Goal: Information Seeking & Learning: Learn about a topic

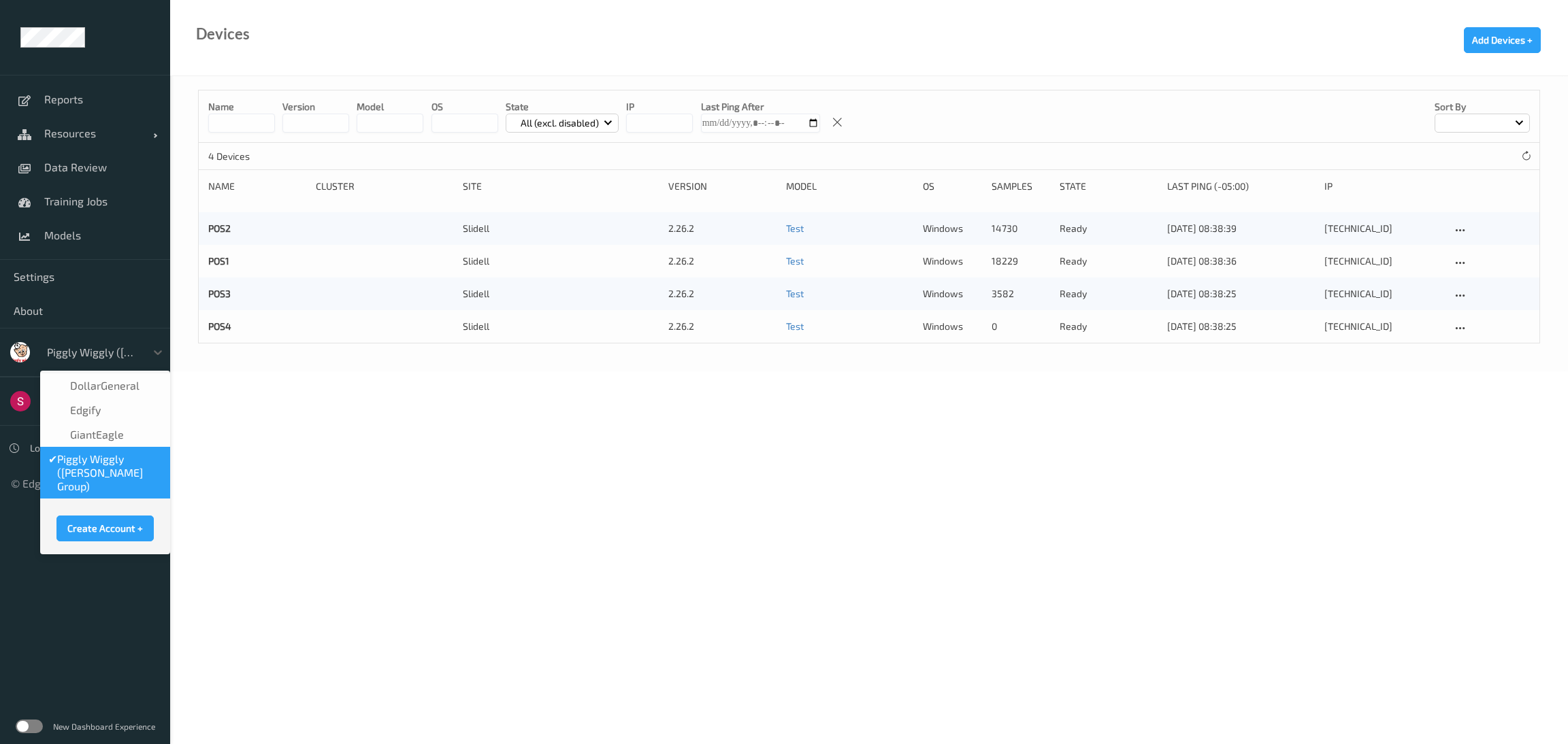
click at [68, 353] on div at bounding box center [92, 352] width 92 height 17
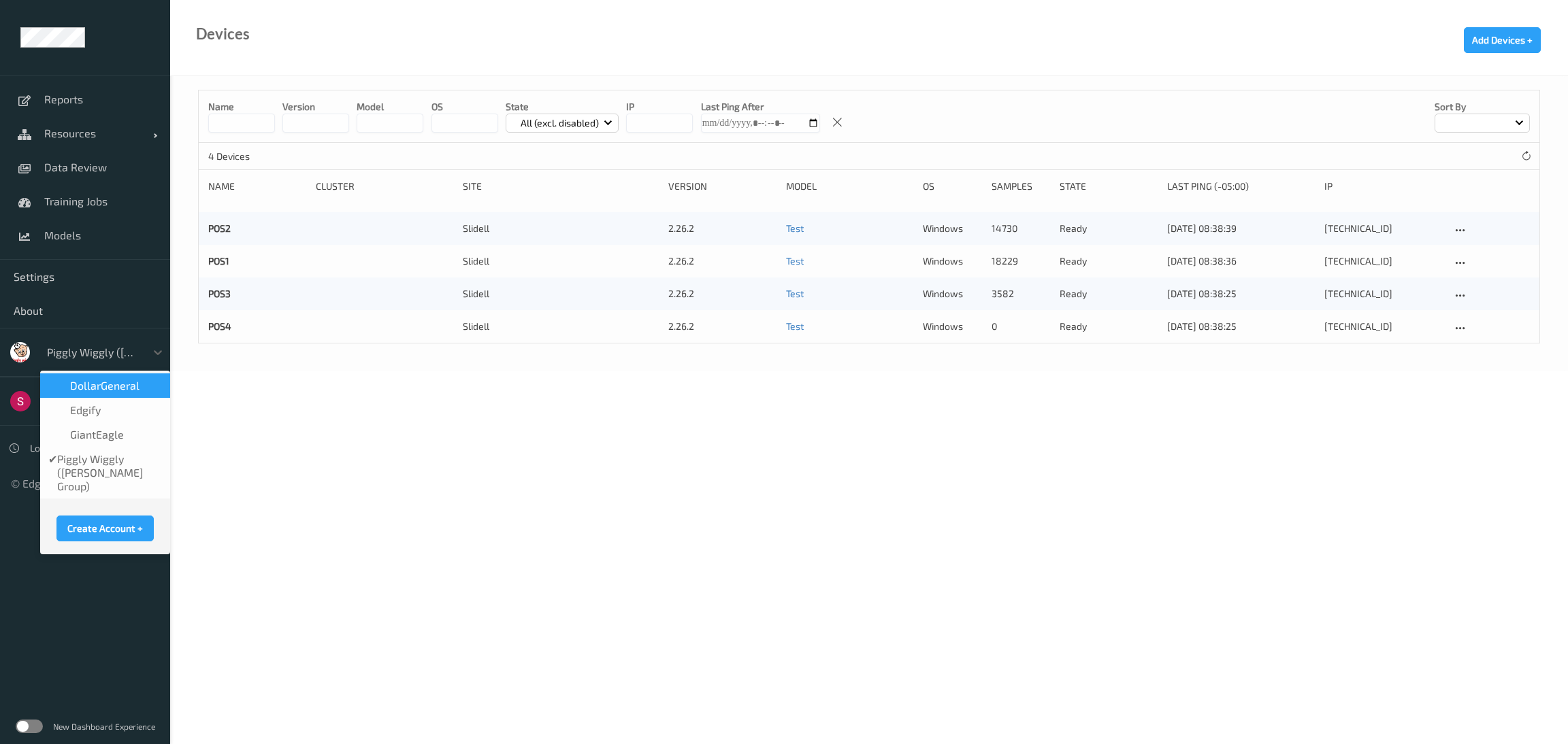
click at [93, 379] on span "DollarGeneral" at bounding box center [104, 386] width 70 height 14
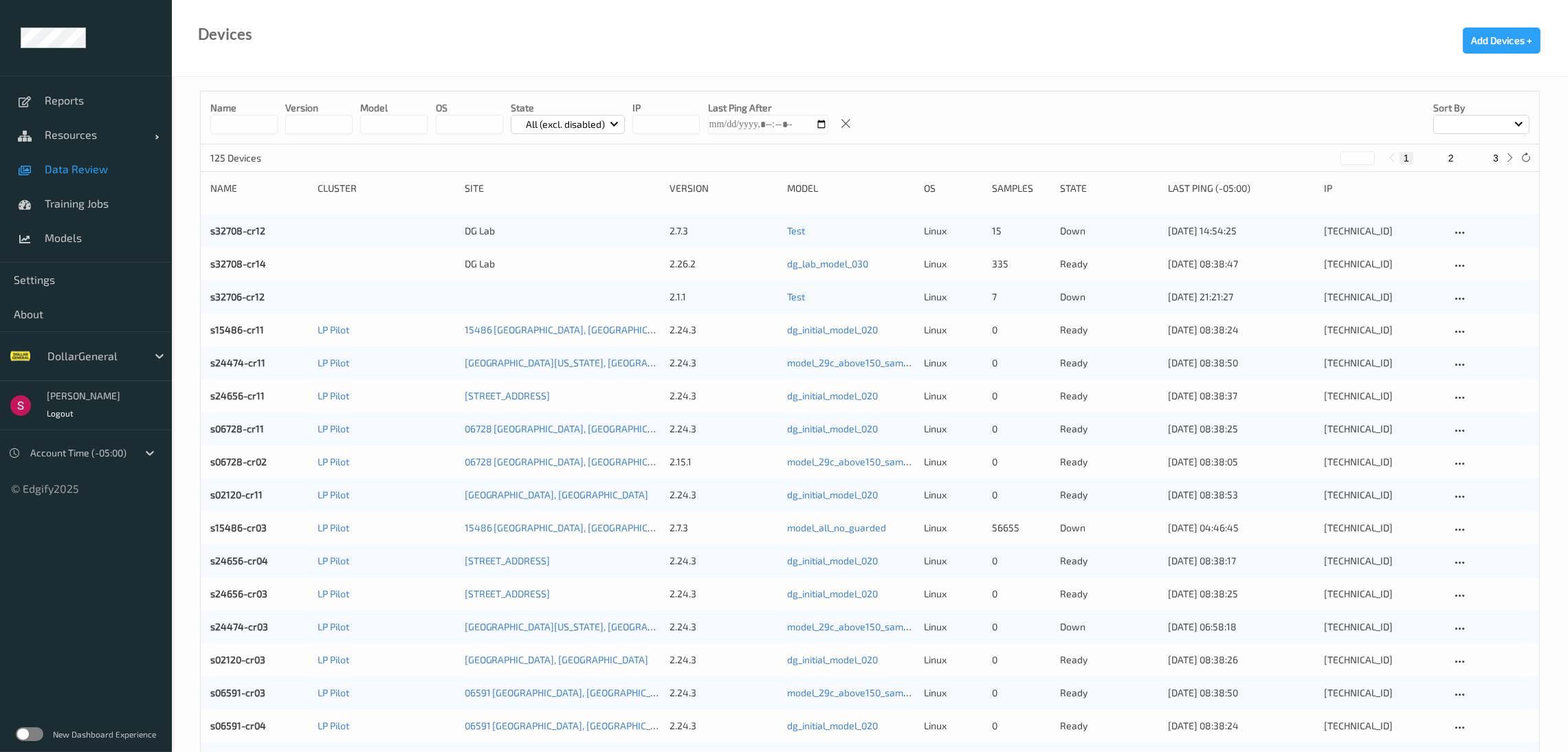
click at [60, 175] on span "Data Review" at bounding box center [101, 169] width 114 height 14
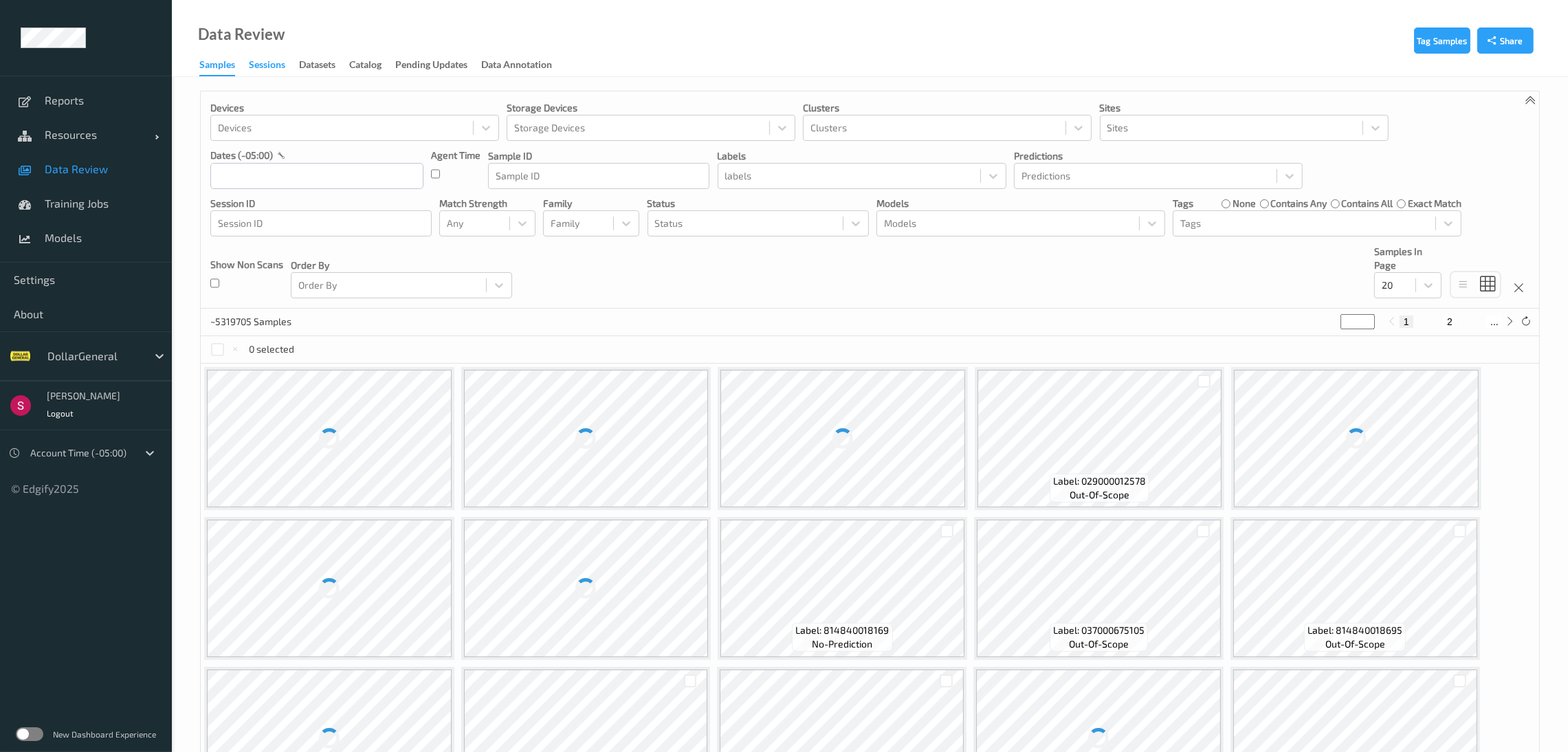
click at [279, 58] on div "Sessions" at bounding box center [267, 66] width 37 height 17
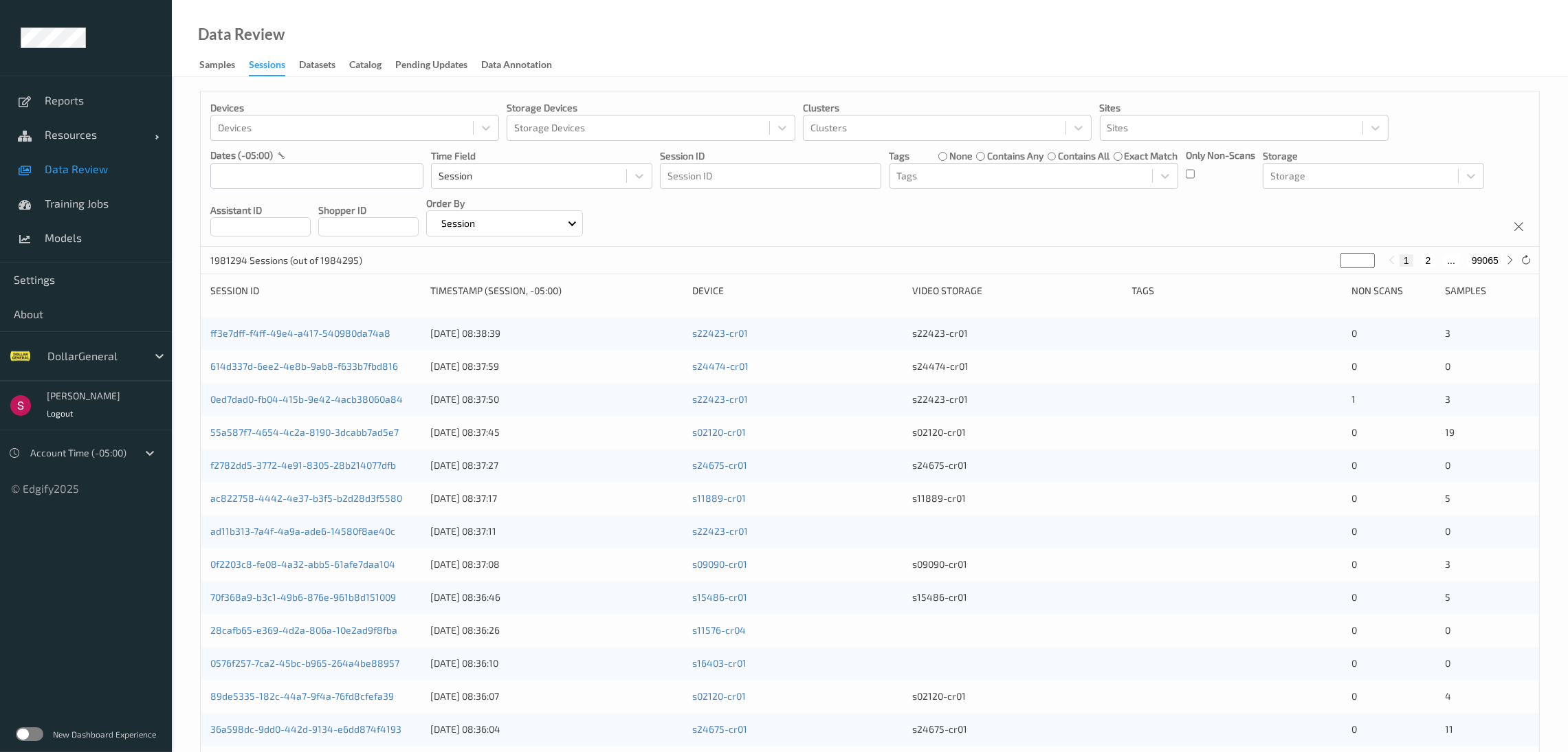
click at [23, 729] on label at bounding box center [29, 734] width 27 height 14
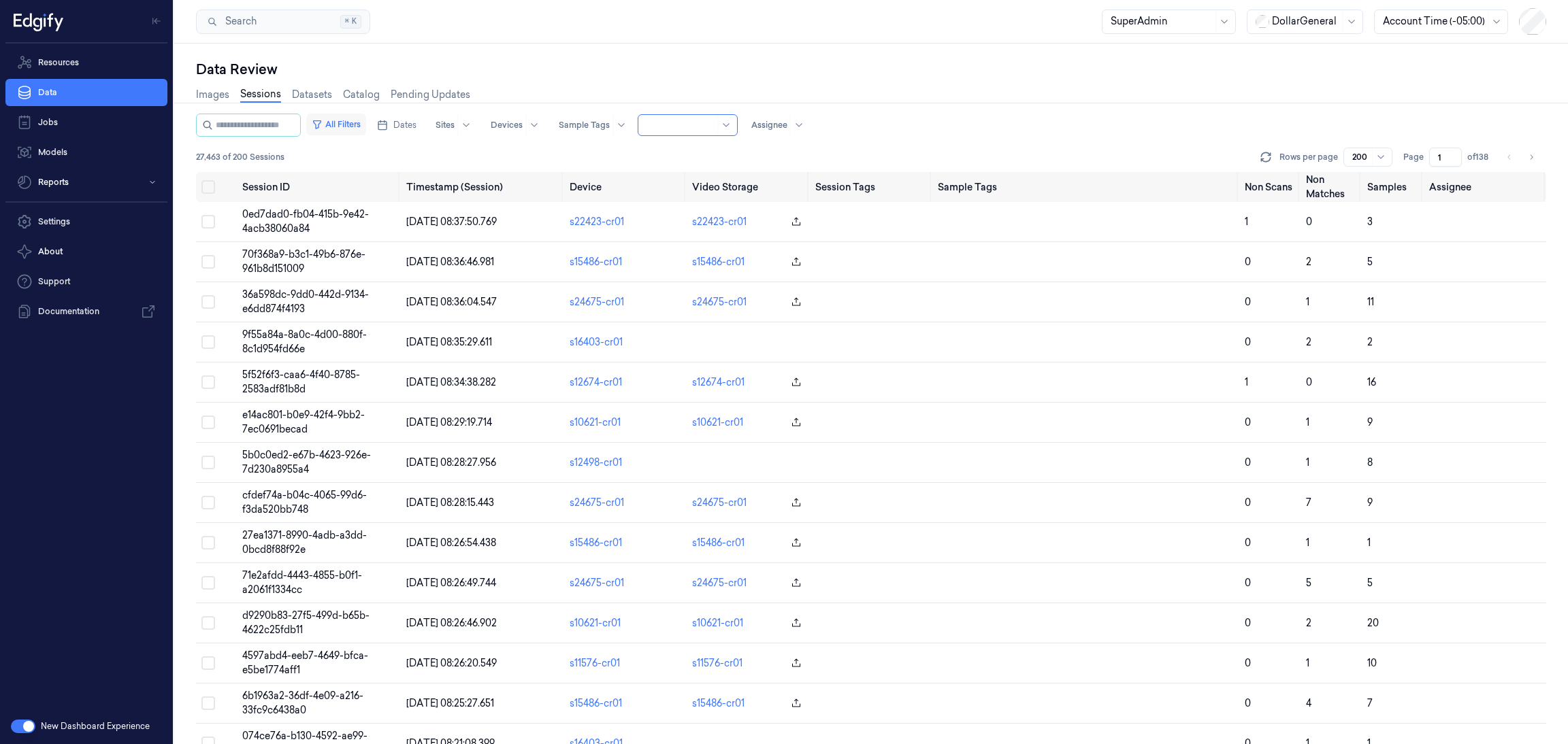
click at [341, 131] on button "All Filters" at bounding box center [336, 124] width 60 height 21
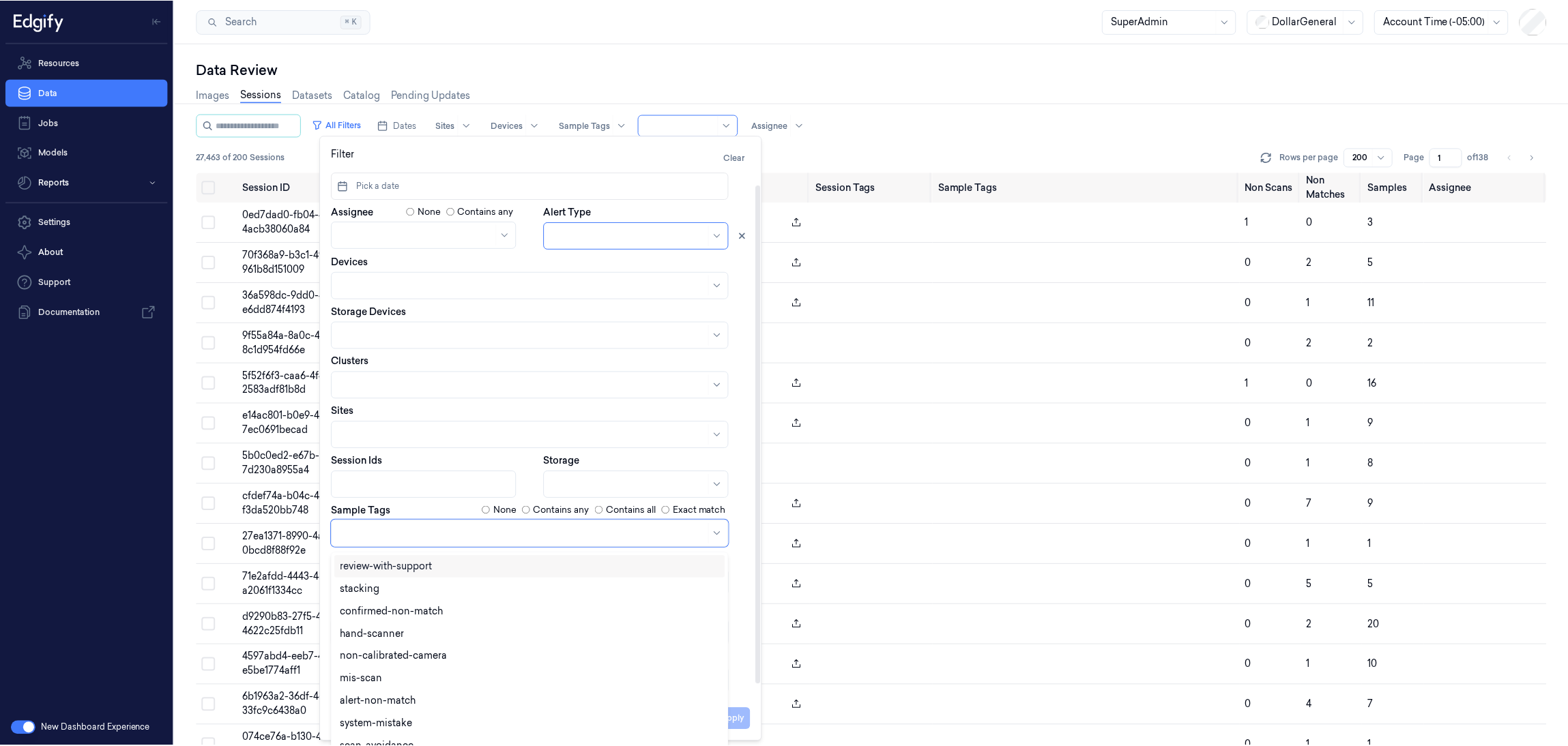
scroll to position [15, 0]
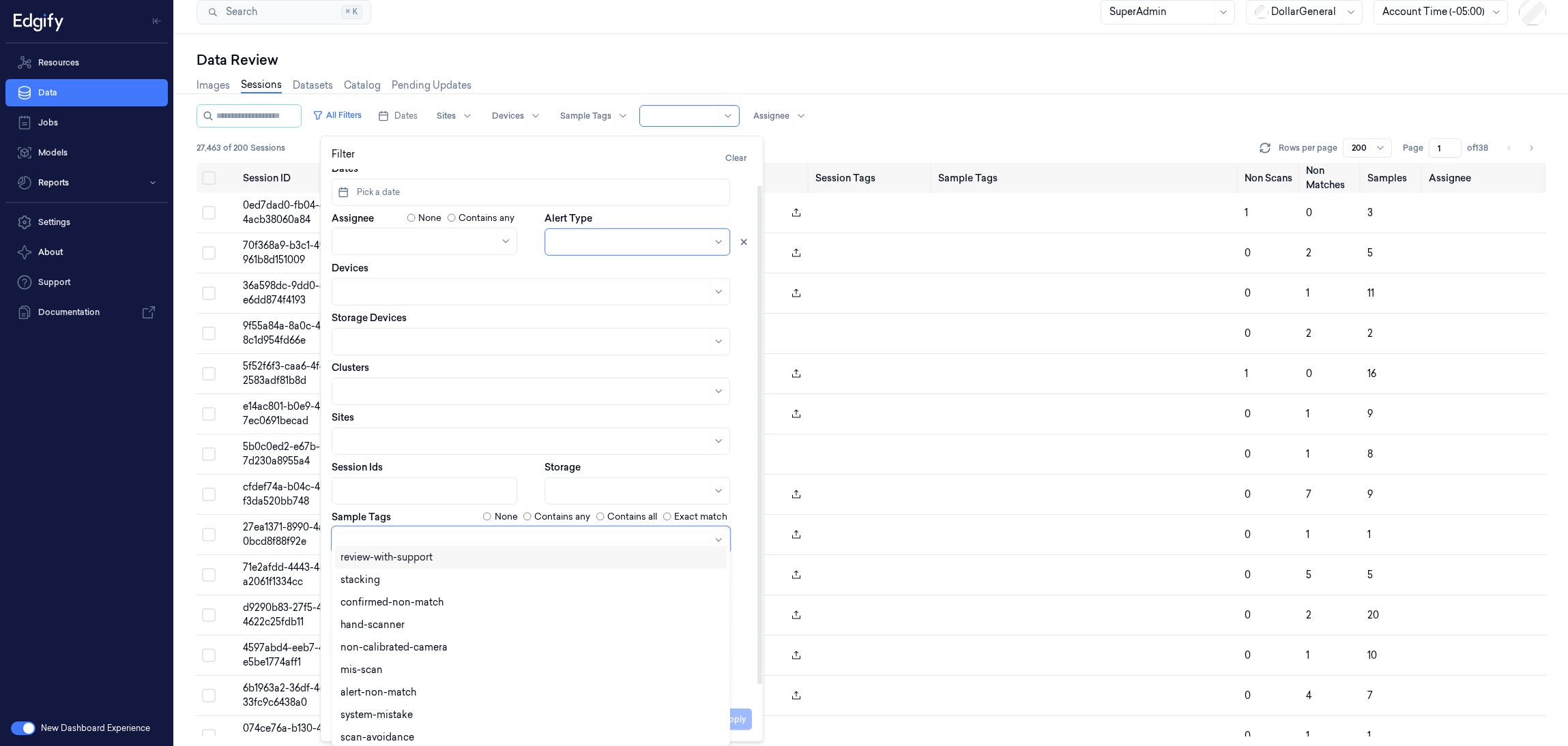
click at [616, 534] on div at bounding box center [523, 539] width 367 height 14
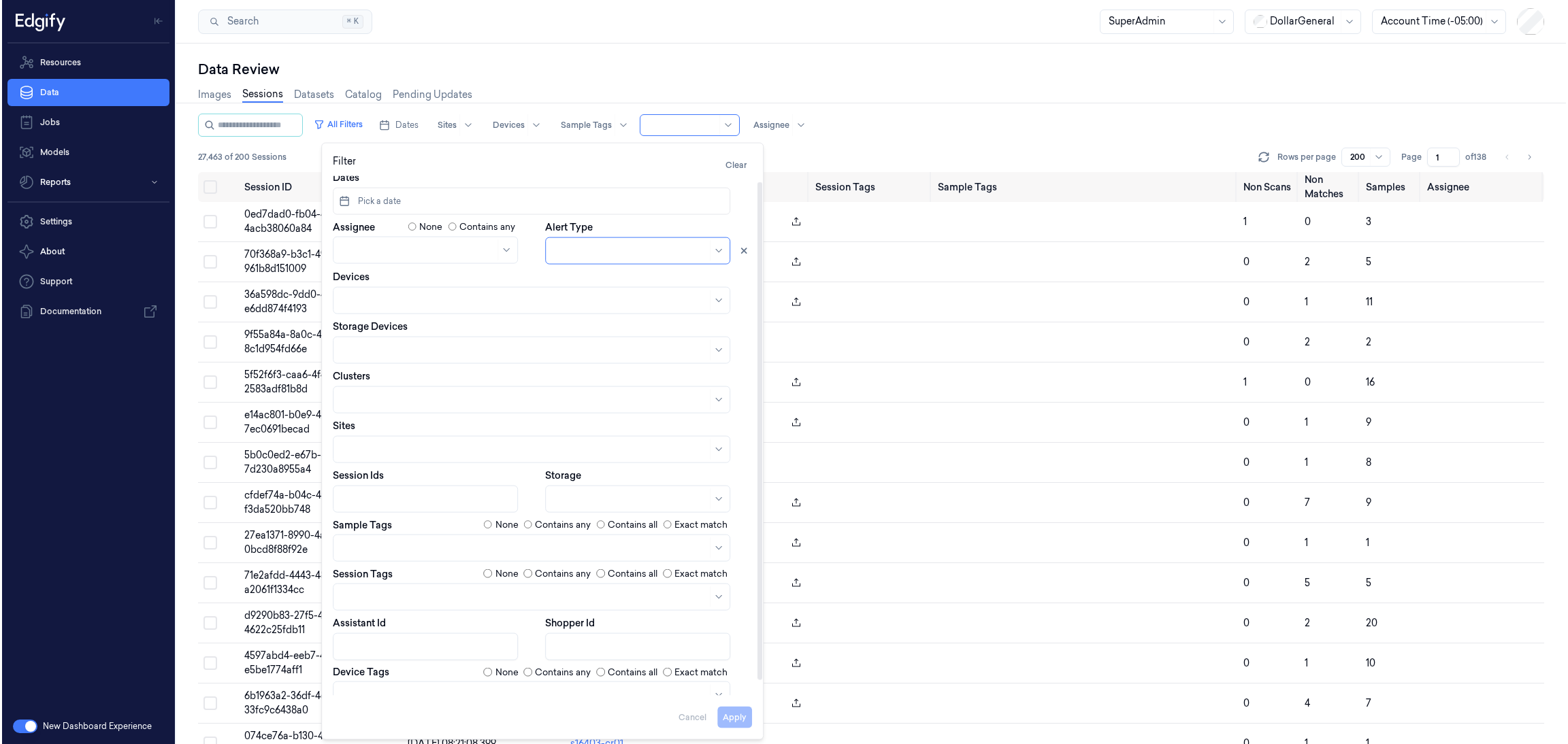
scroll to position [0, 0]
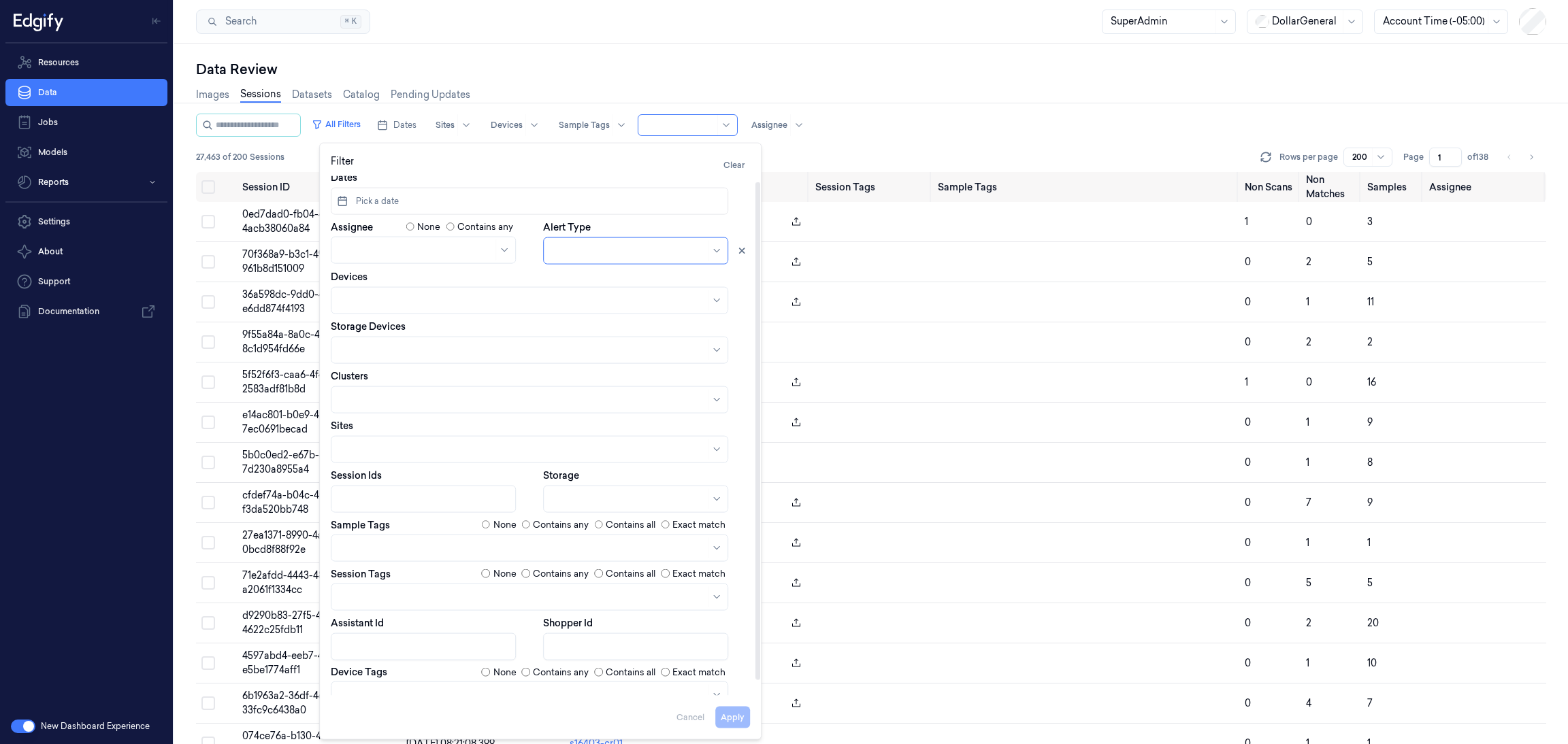
click at [741, 458] on div "Dates Pick a date Assignee None Contains any Alert Type Devices Storage Devices…" at bounding box center [540, 440] width 419 height 538
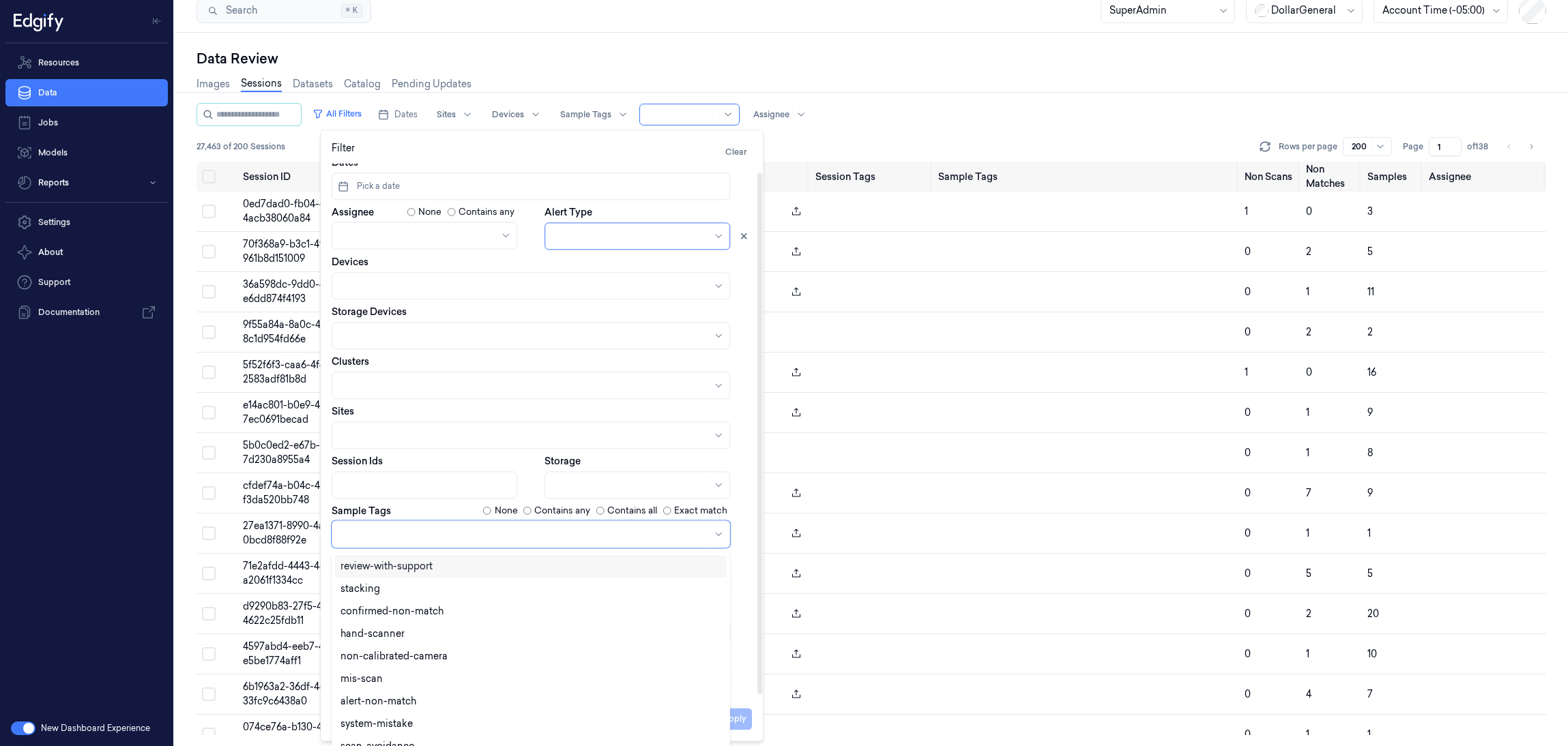
scroll to position [15, 0]
click at [659, 525] on div at bounding box center [523, 534] width 367 height 19
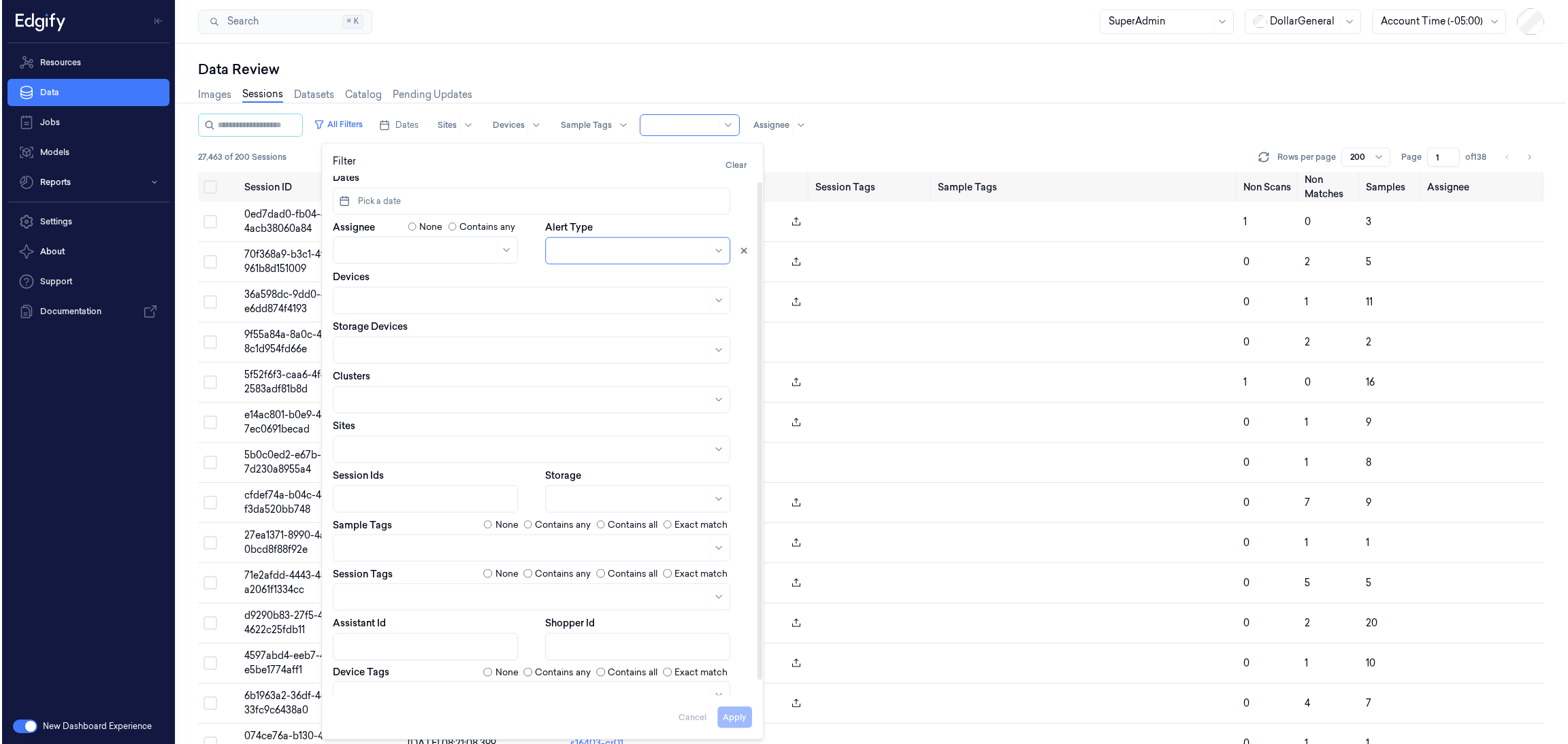
scroll to position [0, 0]
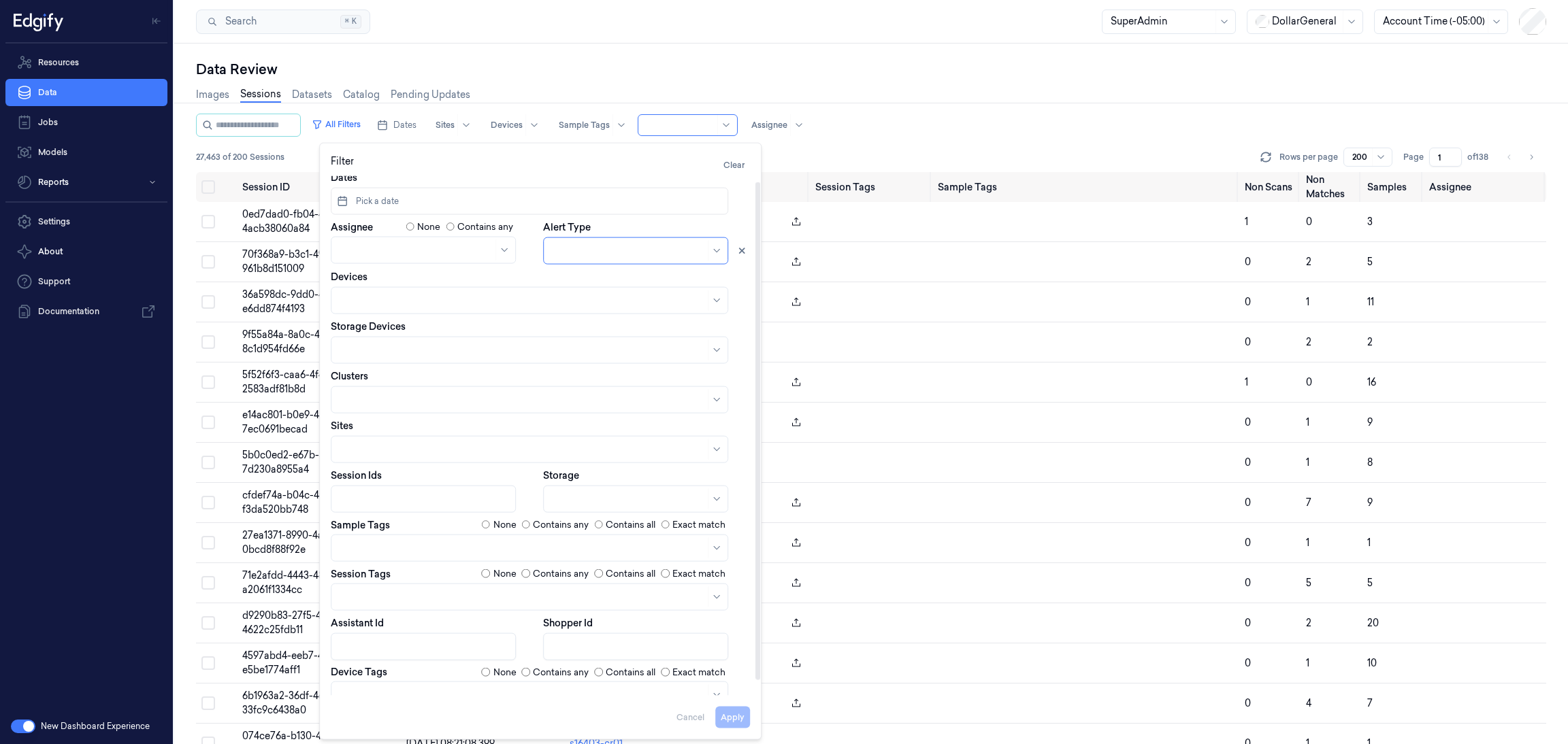
click at [741, 487] on div at bounding box center [646, 498] width 206 height 27
click at [879, 126] on div "All Filters Dates Sites Devices Sample Tags Alert Type Assignee" at bounding box center [870, 125] width 1349 height 23
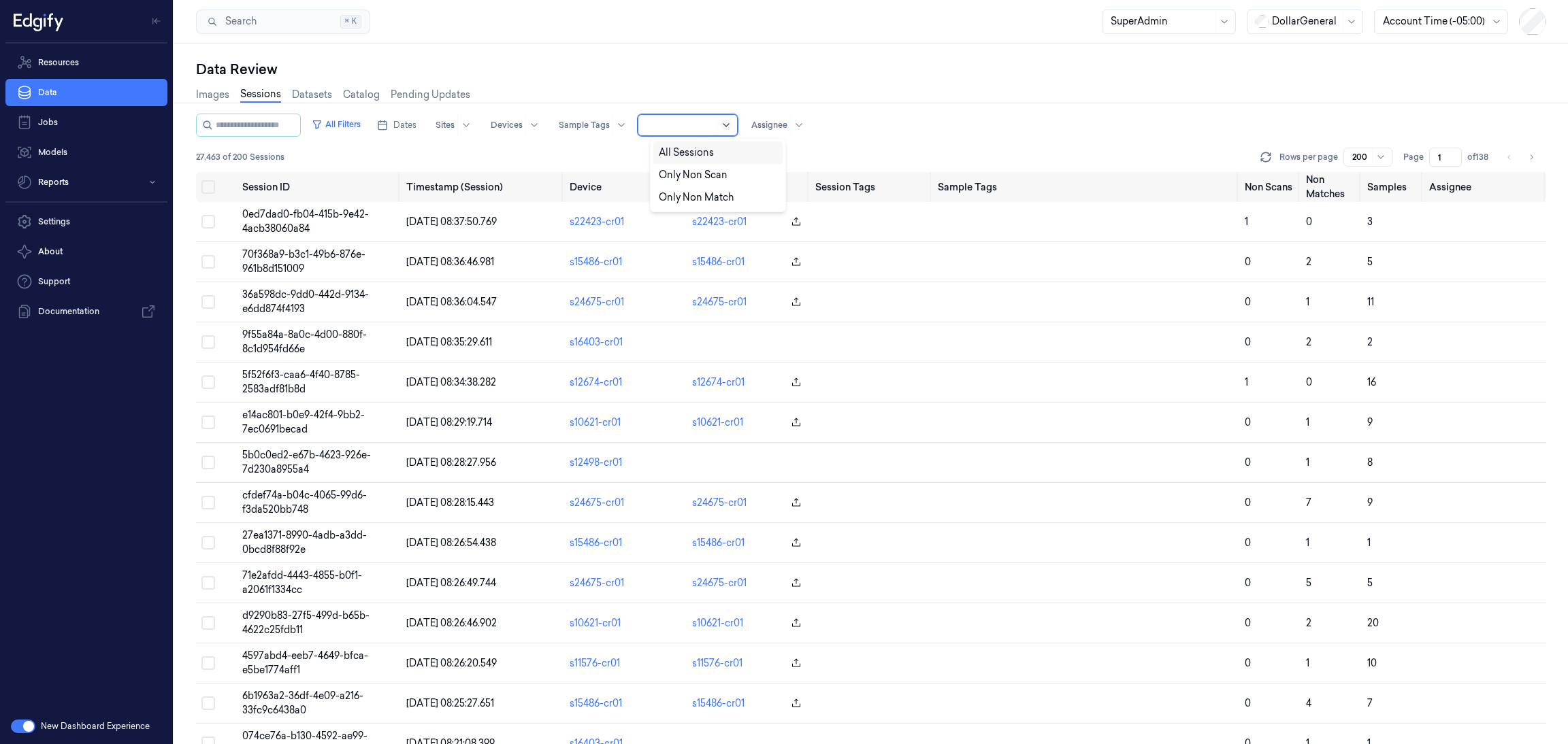
click at [731, 122] on icon at bounding box center [726, 126] width 11 height 11
click at [716, 195] on div "Only Non Match" at bounding box center [696, 197] width 74 height 14
click at [356, 126] on button "All Filters" at bounding box center [336, 124] width 60 height 21
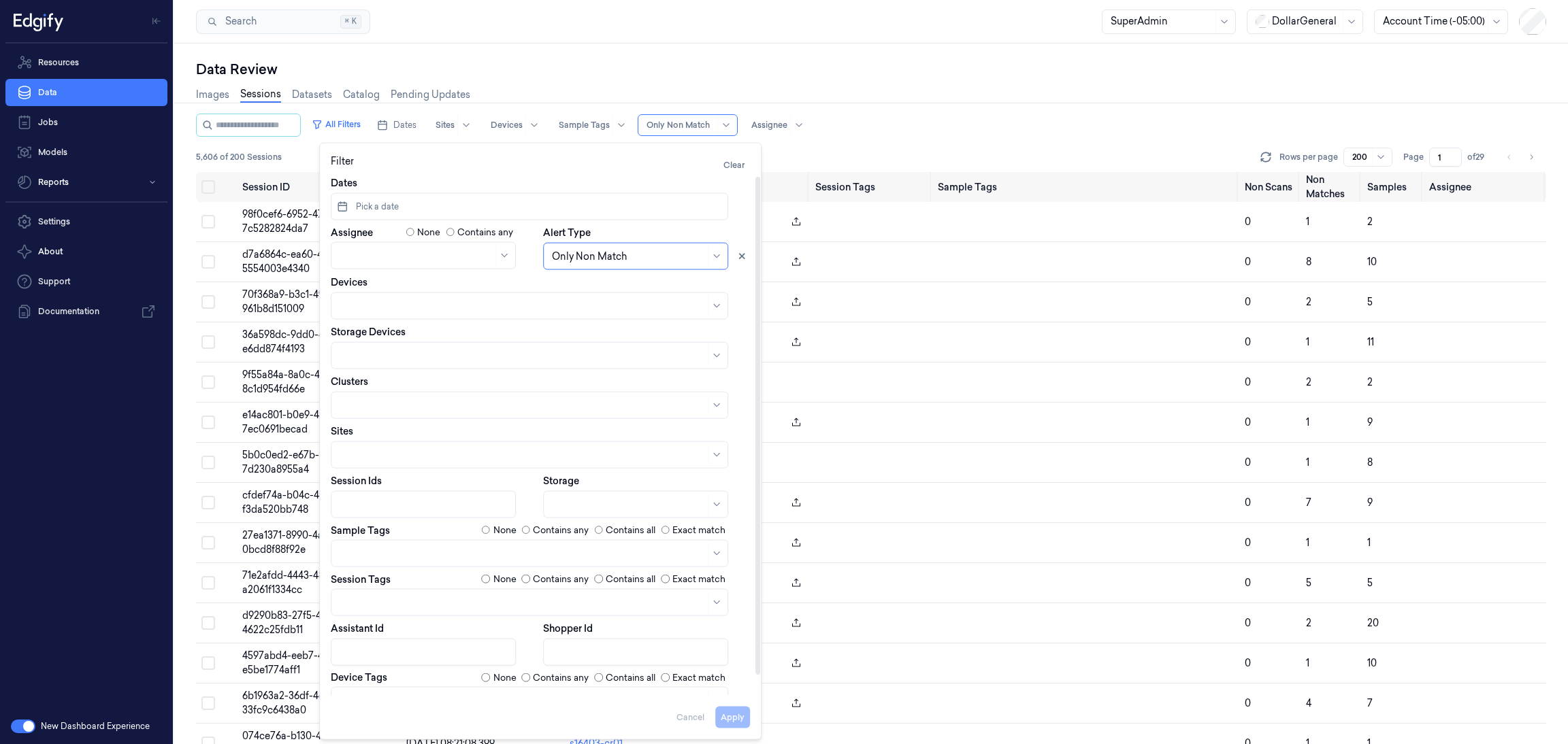
click at [419, 198] on button "Pick a date" at bounding box center [529, 206] width 397 height 27
click at [346, 242] on icon "Go to the Previous Month" at bounding box center [349, 242] width 11 height 11
click at [483, 242] on icon "Go to the Next Month" at bounding box center [484, 242] width 11 height 11
click at [365, 287] on button "1" at bounding box center [371, 291] width 21 height 21
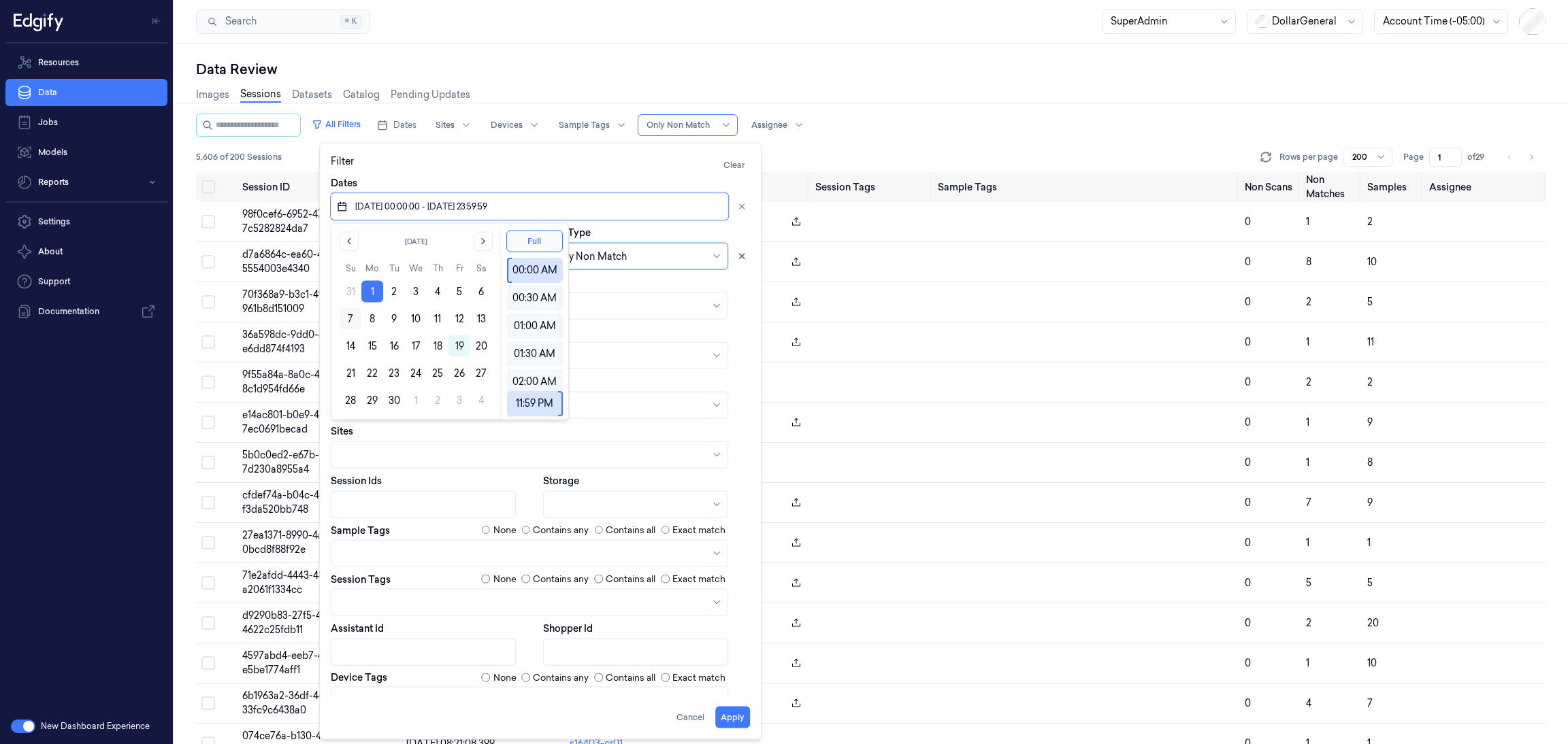
click at [349, 312] on button "7" at bounding box center [350, 318] width 21 height 21
type input "01/09/2025 00:00:00 - 07/09/2025 23:59:59"
click at [737, 716] on button "Apply" at bounding box center [732, 717] width 34 height 21
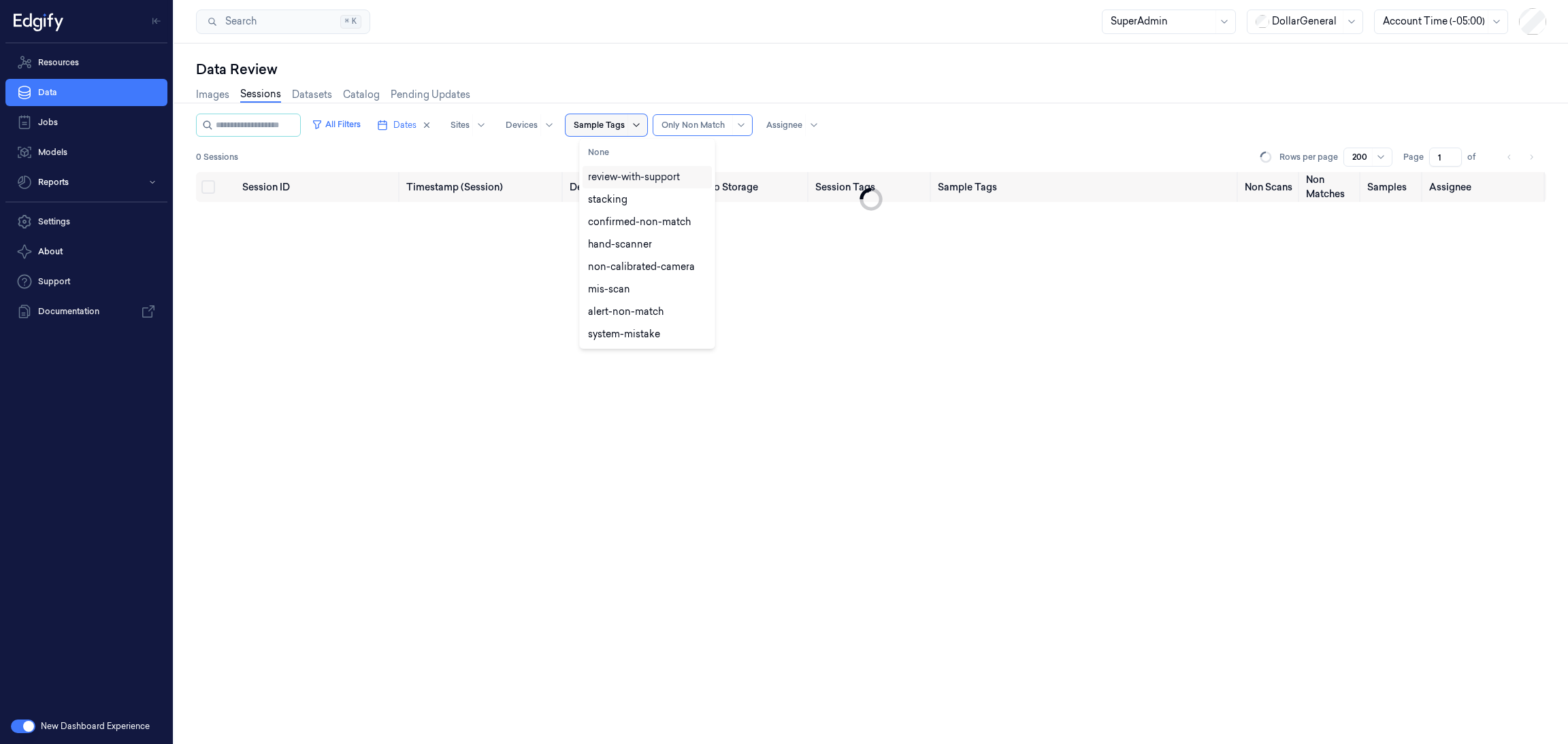
click at [642, 128] on icon at bounding box center [636, 126] width 11 height 11
click at [893, 143] on div "All Filters Dates Sites Devices Sample Tags Alert Type Only Non Match Assignee …" at bounding box center [870, 142] width 1349 height 59
click at [338, 125] on button "All Filters" at bounding box center [336, 124] width 60 height 21
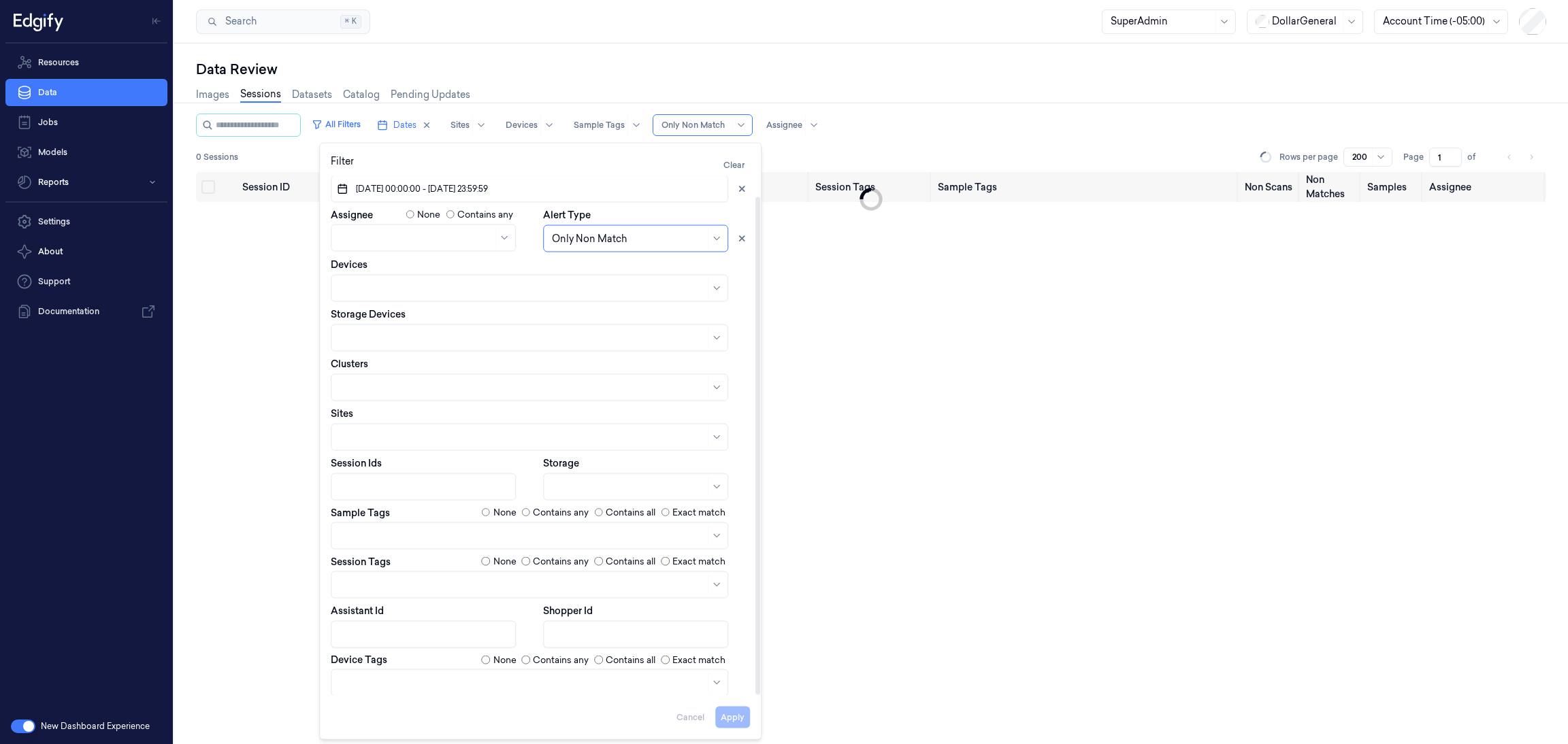
scroll to position [21, 0]
click at [933, 128] on div "All Filters Dates Sites Devices Sample Tags Alert Type Only Non Match Assignee" at bounding box center [870, 125] width 1349 height 23
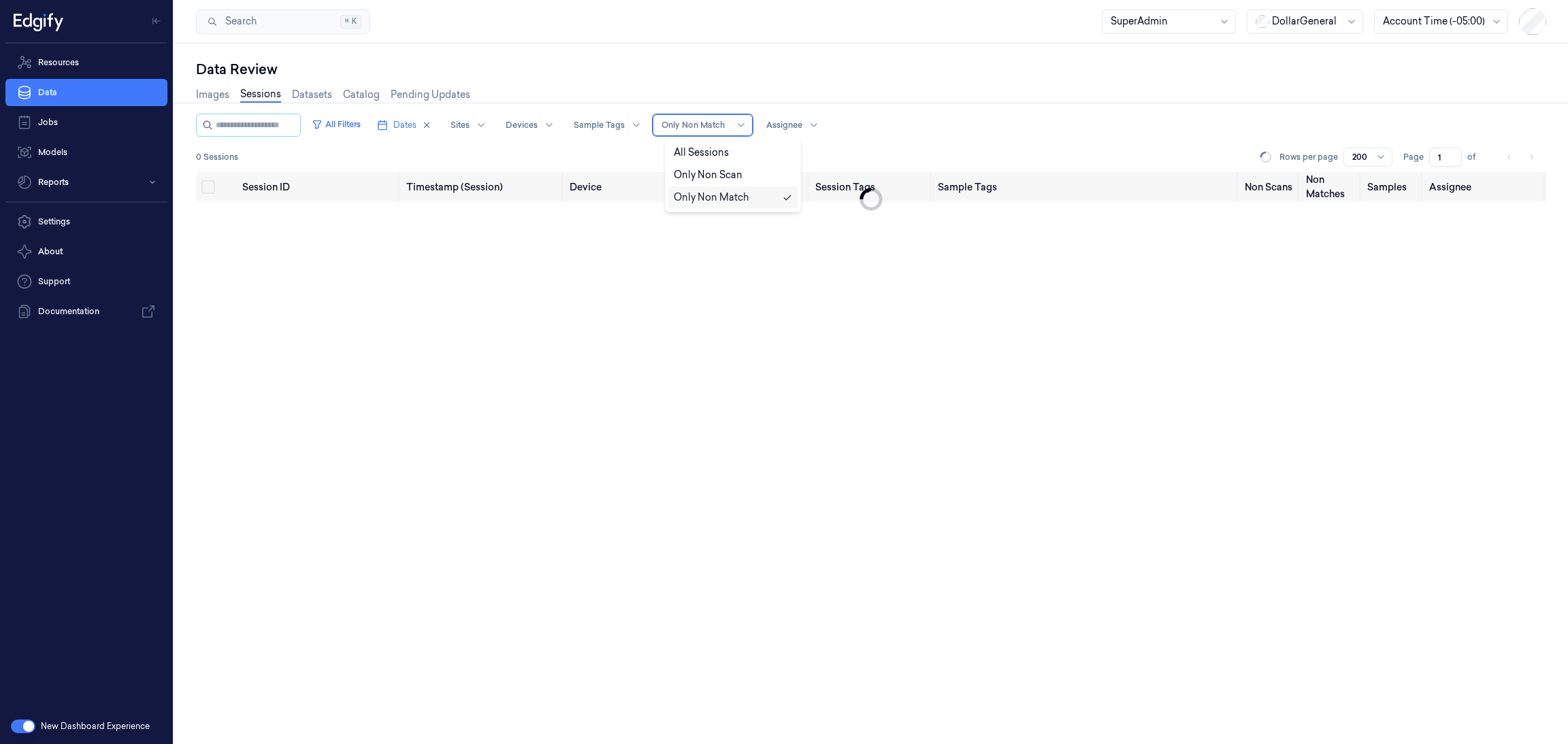
click at [746, 134] on div at bounding box center [740, 126] width 17 height 20
click at [737, 156] on div "All Sessions" at bounding box center [732, 153] width 118 height 14
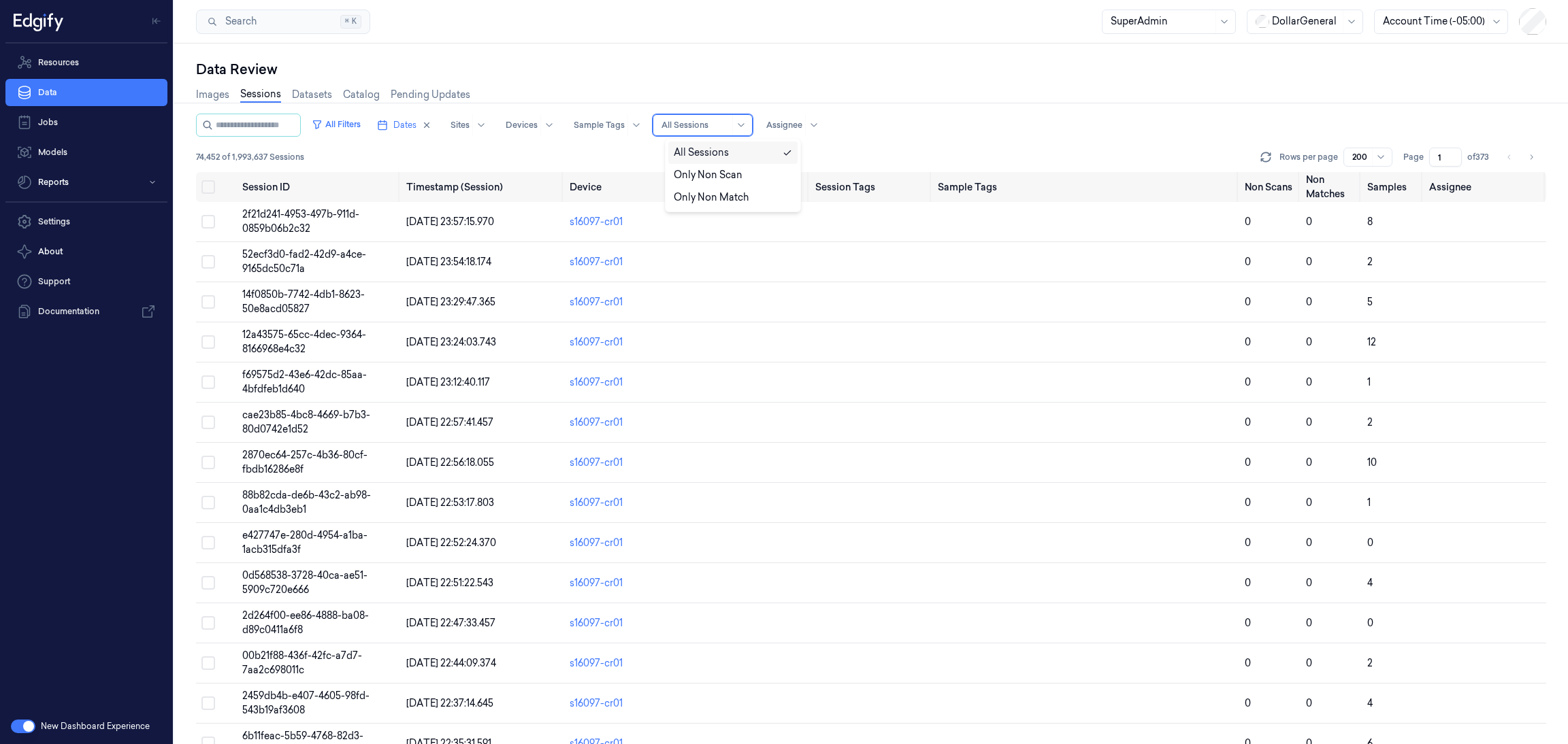
click at [729, 116] on div "All Sessions" at bounding box center [695, 126] width 68 height 20
click at [715, 180] on div "Only Non Scan" at bounding box center [708, 175] width 69 height 14
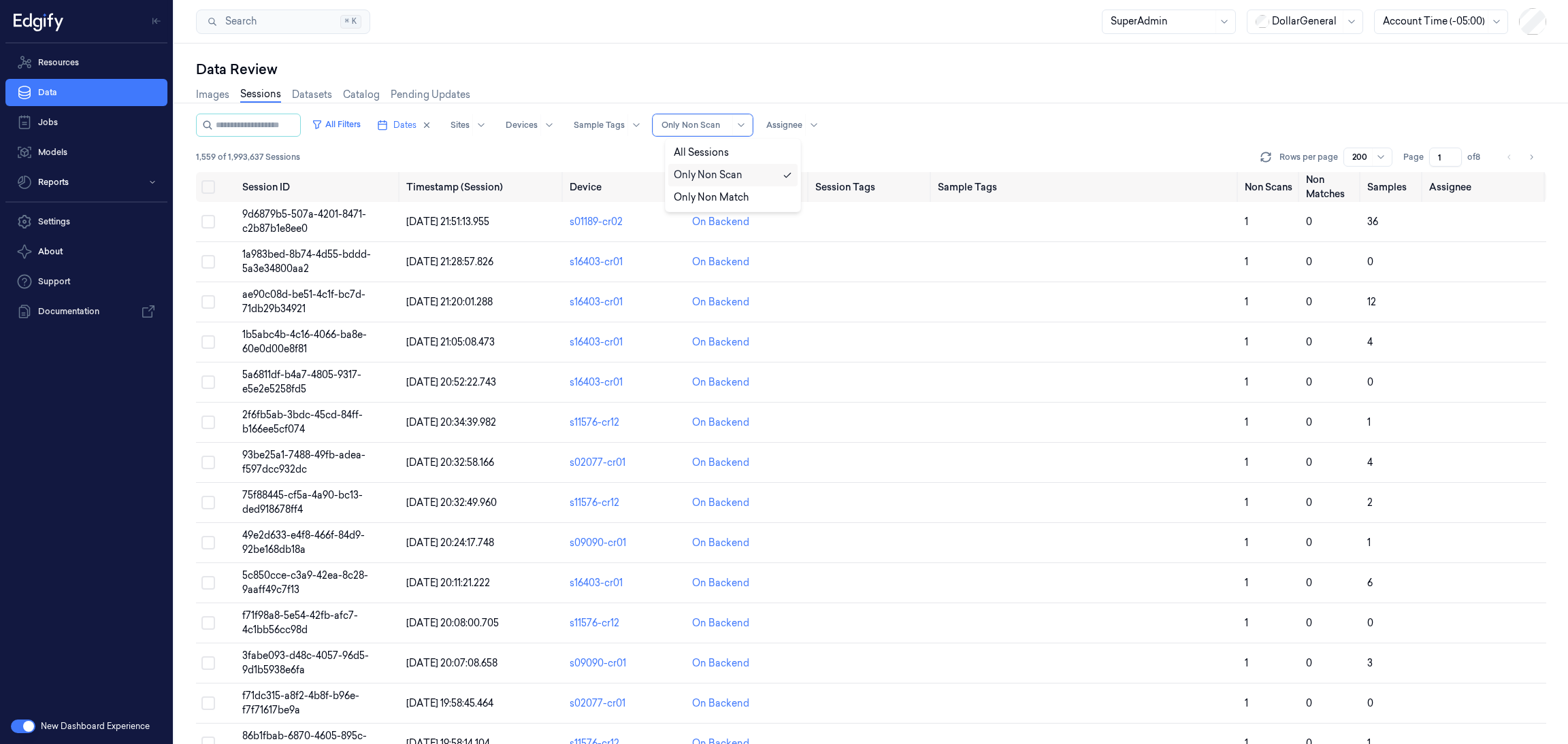
click at [750, 135] on div "Only Non Scan" at bounding box center [703, 125] width 100 height 21
click at [734, 193] on div "Only Non Match" at bounding box center [711, 197] width 74 height 14
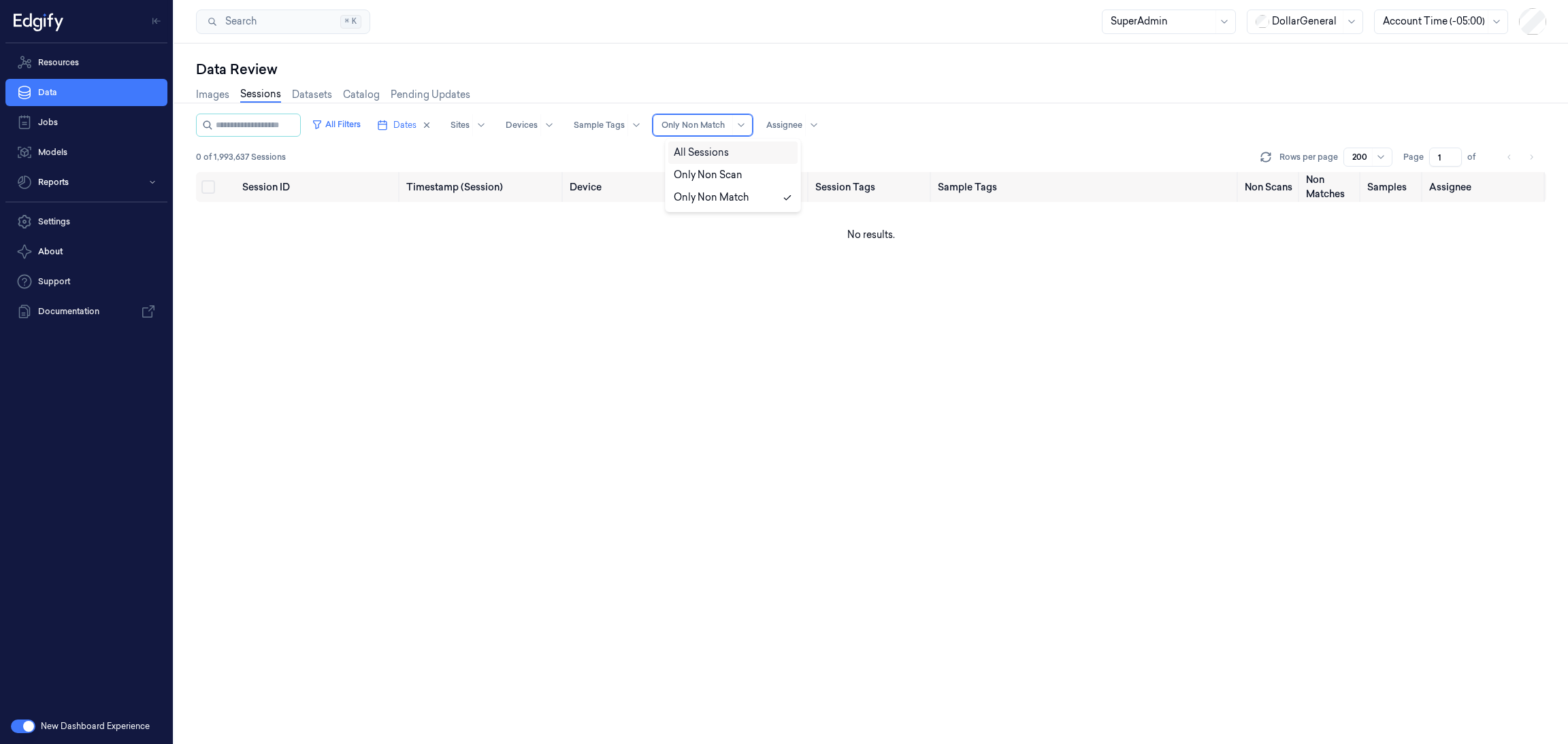
drag, startPoint x: 747, startPoint y: 124, endPoint x: 717, endPoint y: 158, distance: 45.3
click at [717, 158] on body "Resources Data Jobs Models Reports Settings About Support Documentation New Das…" at bounding box center [784, 372] width 1568 height 744
click at [717, 158] on div "All Sessions" at bounding box center [700, 153] width 55 height 14
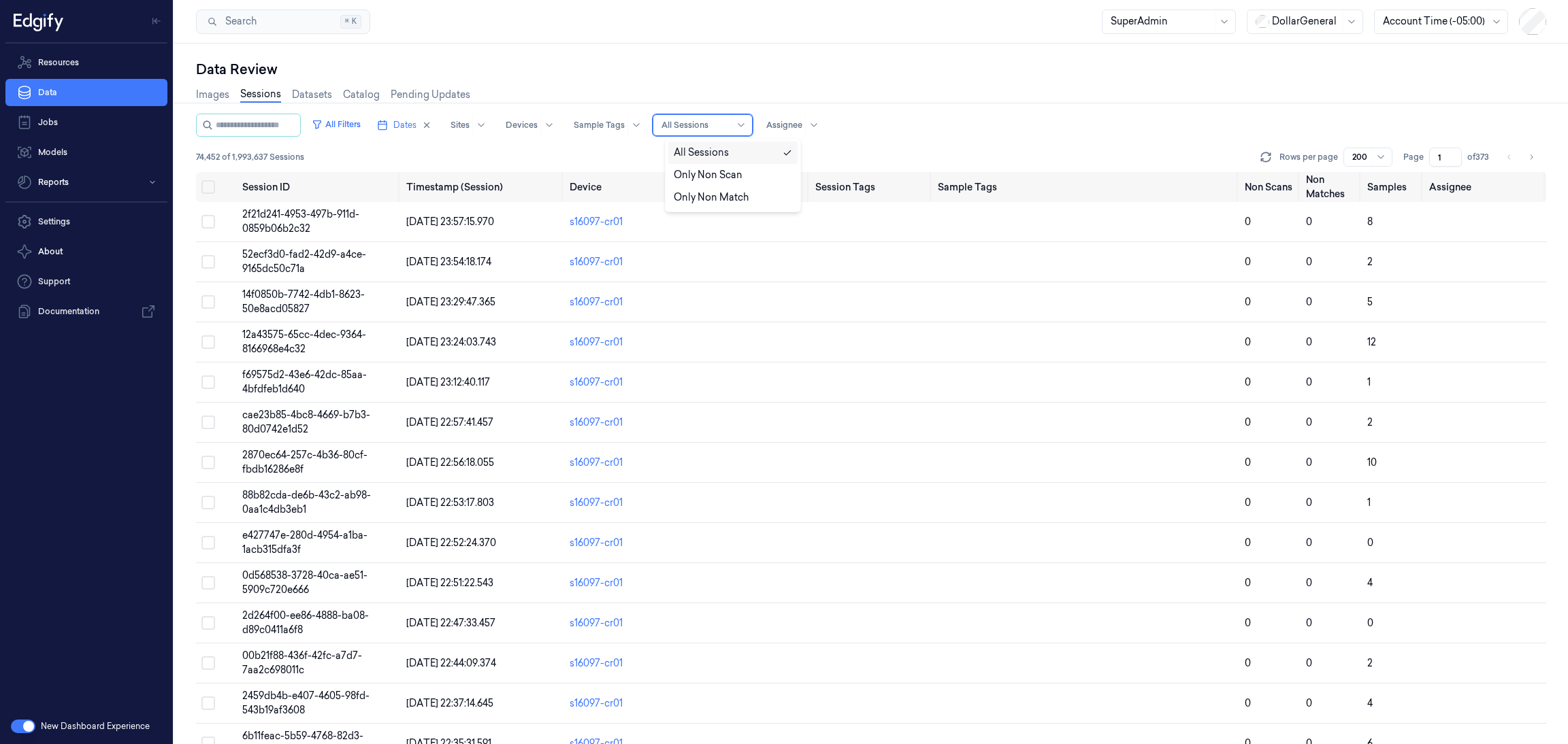
click at [729, 123] on div at bounding box center [695, 125] width 68 height 12
click at [933, 161] on div "74,452 of 1,993,637 Sessions Rows per page 200 Page 1 of 373" at bounding box center [870, 157] width 1349 height 19
click at [987, 90] on div "Images Sessions Datasets Catalog Pending Updates" at bounding box center [870, 96] width 1349 height 34
click at [746, 118] on div at bounding box center [740, 126] width 17 height 20
